Goal: Transaction & Acquisition: Purchase product/service

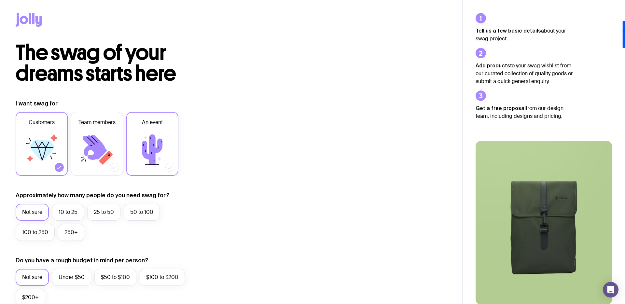
click at [151, 147] on icon at bounding box center [152, 149] width 21 height 30
click at [0, 0] on input "An event" at bounding box center [0, 0] width 0 height 0
click at [145, 210] on label "50 to 100" at bounding box center [142, 212] width 36 height 17
click at [0, 0] on input "50 to 100" at bounding box center [0, 0] width 0 height 0
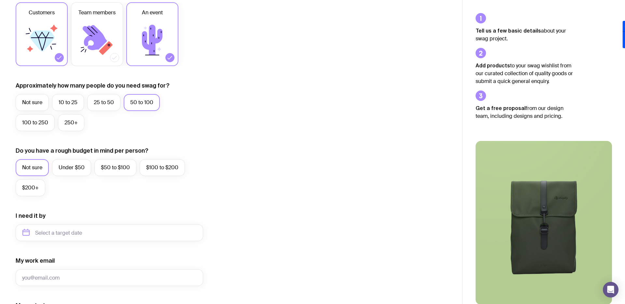
scroll to position [111, 0]
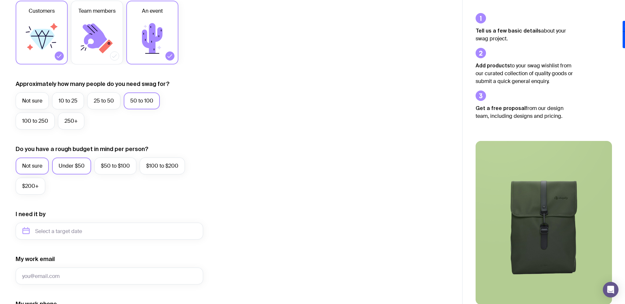
click at [79, 167] on label "Under $50" at bounding box center [71, 166] width 39 height 17
click at [0, 0] on input "Under $50" at bounding box center [0, 0] width 0 height 0
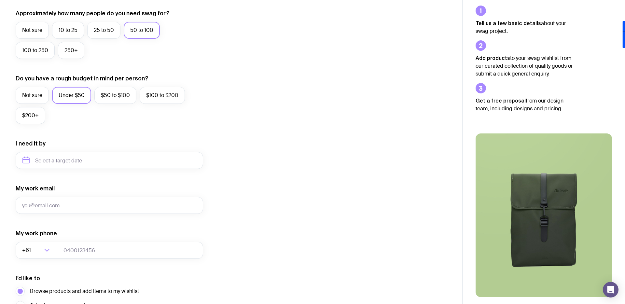
scroll to position [198, 0]
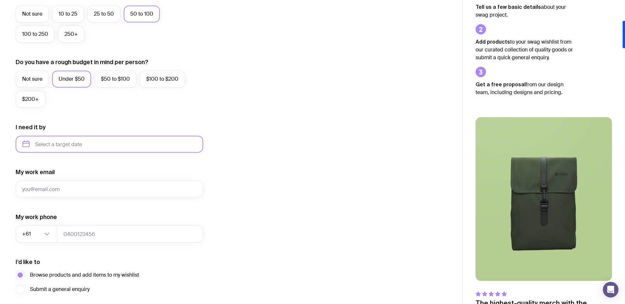
click at [85, 143] on input "text" at bounding box center [110, 144] width 188 height 17
click at [88, 167] on icon "button" at bounding box center [89, 166] width 8 height 8
click at [28, 166] on icon "button" at bounding box center [26, 166] width 8 height 8
click at [61, 224] on button "Nov" at bounding box center [57, 224] width 24 height 13
type input "[DATE]"
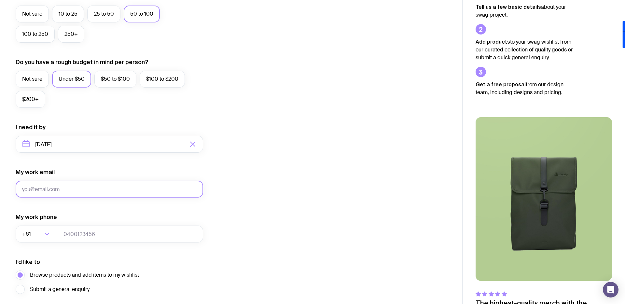
click at [71, 189] on input "My work email" at bounding box center [110, 189] width 188 height 17
type input "[EMAIL_ADDRESS][DOMAIN_NAME]"
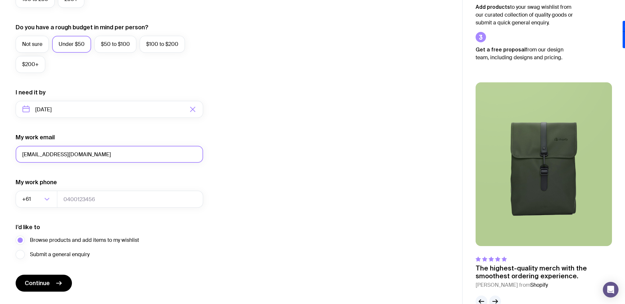
scroll to position [249, 0]
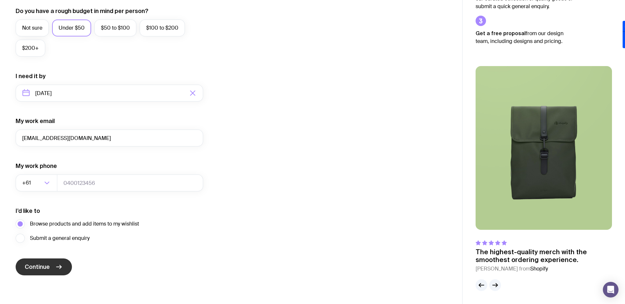
click at [54, 268] on button "Continue" at bounding box center [44, 267] width 56 height 17
click at [91, 184] on input "tel" at bounding box center [130, 183] width 146 height 17
type input "439500033"
click at [59, 263] on icon "submit" at bounding box center [59, 267] width 8 height 8
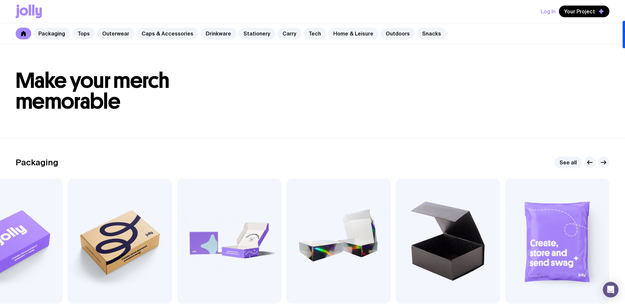
click at [353, 34] on link "Home & Leisure" at bounding box center [353, 34] width 50 height 12
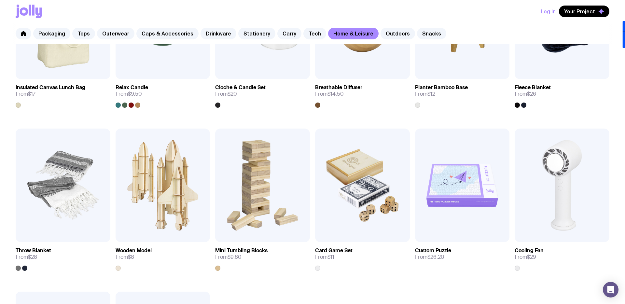
scroll to position [694, 0]
click at [174, 186] on img at bounding box center [163, 185] width 95 height 114
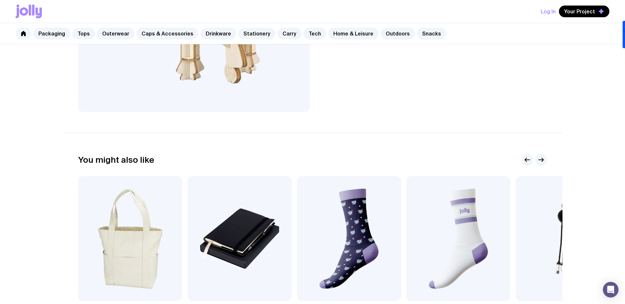
scroll to position [349, 0]
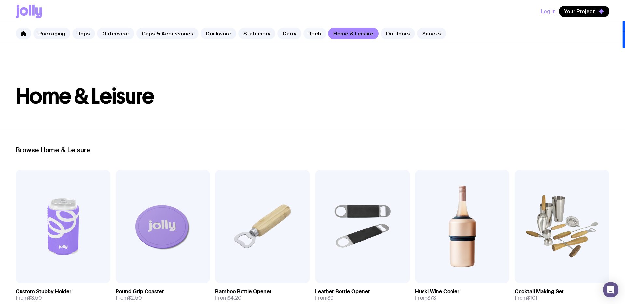
click at [307, 36] on link "Tech" at bounding box center [314, 34] width 23 height 12
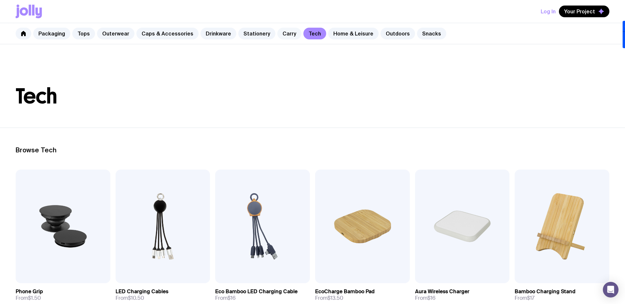
click at [280, 35] on link "Carry" at bounding box center [289, 34] width 24 height 12
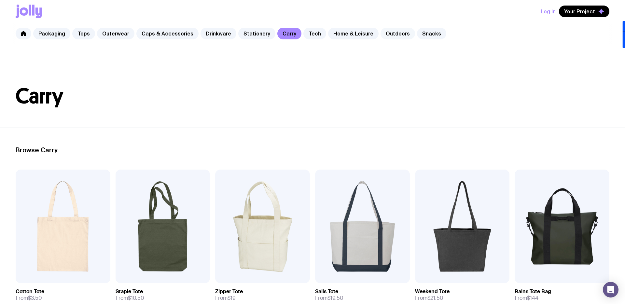
click at [391, 33] on link "Outdoors" at bounding box center [398, 34] width 35 height 12
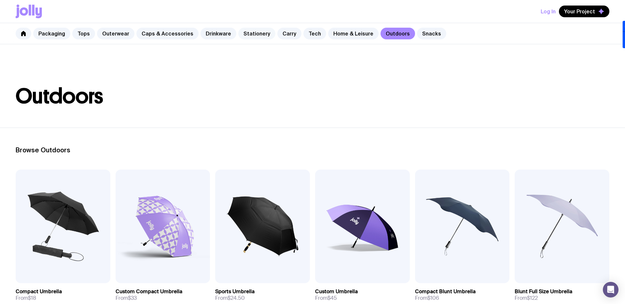
click at [244, 36] on link "Stationery" at bounding box center [256, 34] width 37 height 12
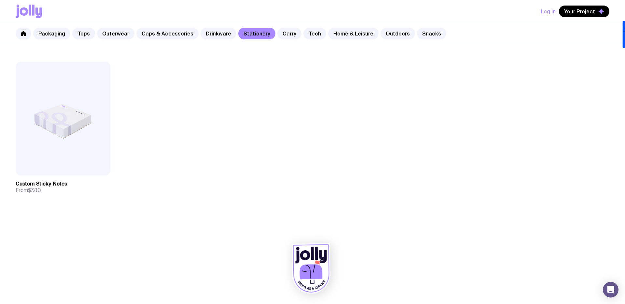
scroll to position [766, 0]
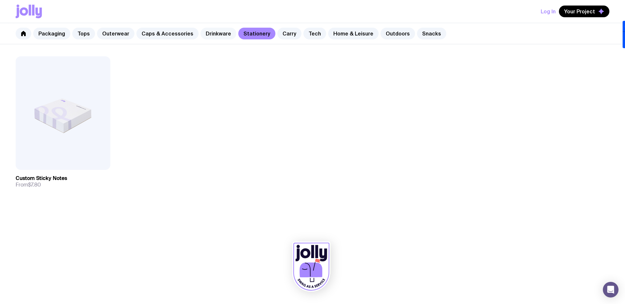
click at [215, 36] on link "Drinkware" at bounding box center [219, 34] width 36 height 12
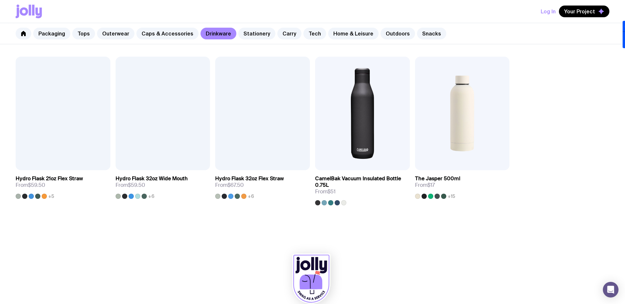
scroll to position [614, 0]
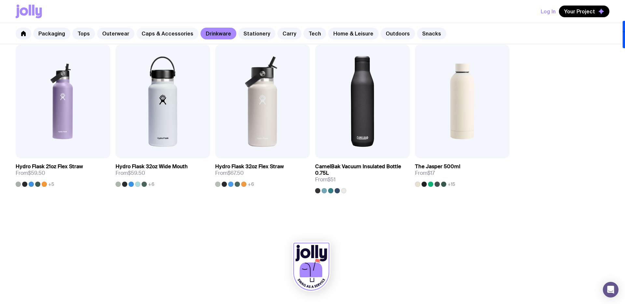
click at [162, 35] on link "Caps & Accessories" at bounding box center [167, 34] width 62 height 12
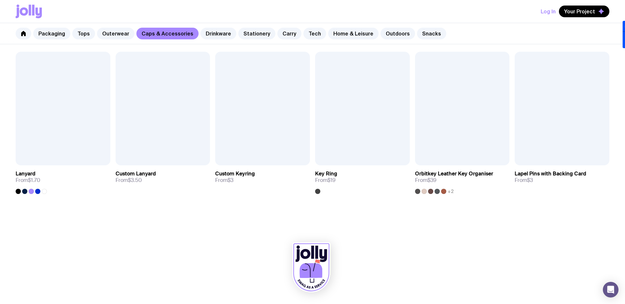
scroll to position [608, 0]
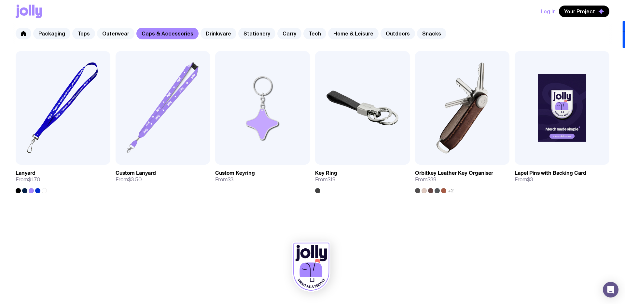
click at [121, 36] on link "Outerwear" at bounding box center [115, 34] width 37 height 12
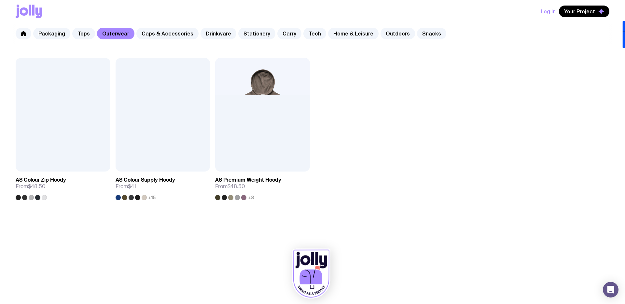
scroll to position [607, 0]
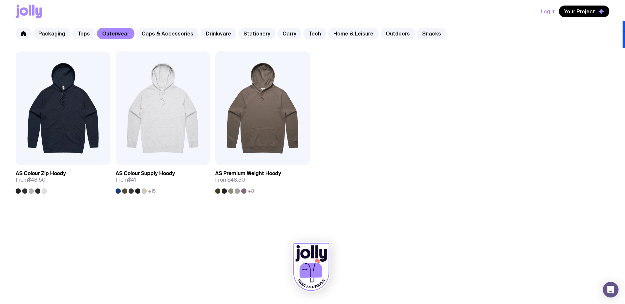
click at [80, 34] on link "Tops" at bounding box center [83, 34] width 23 height 12
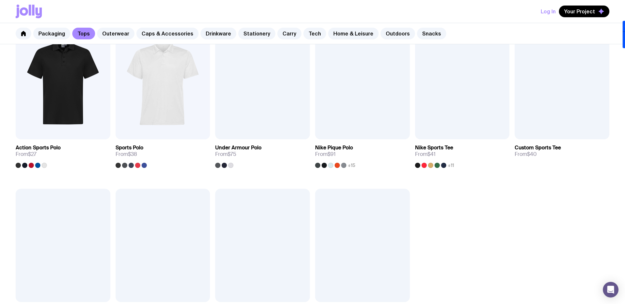
scroll to position [306, 0]
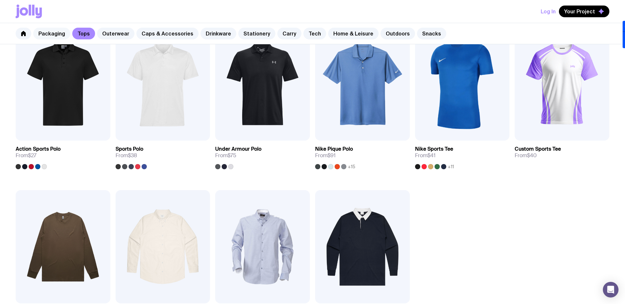
click at [52, 31] on link "Packaging" at bounding box center [51, 34] width 37 height 12
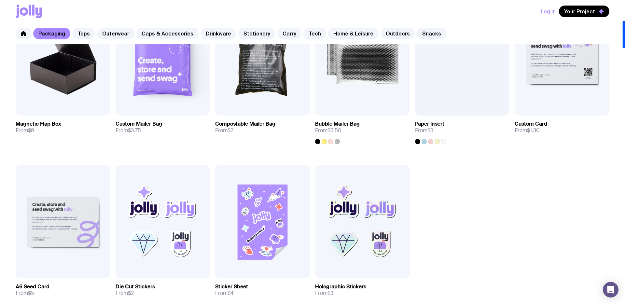
scroll to position [325, 0]
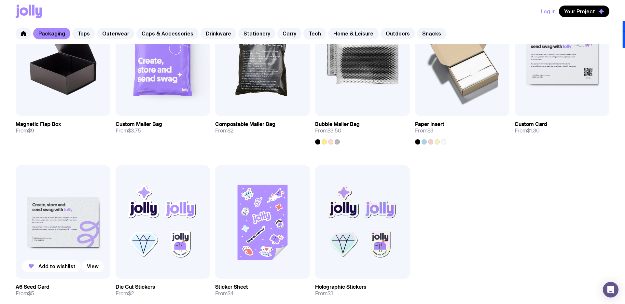
click at [79, 230] on img at bounding box center [63, 222] width 95 height 114
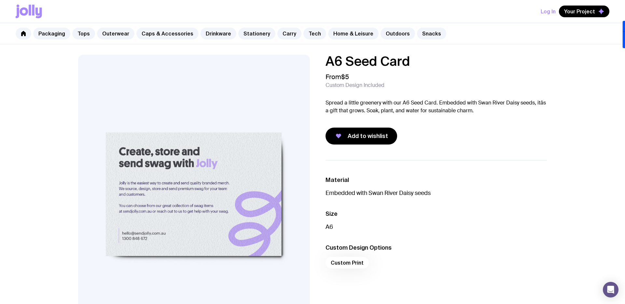
click at [27, 11] on icon at bounding box center [24, 11] width 8 height 8
